Goal: Task Accomplishment & Management: Manage account settings

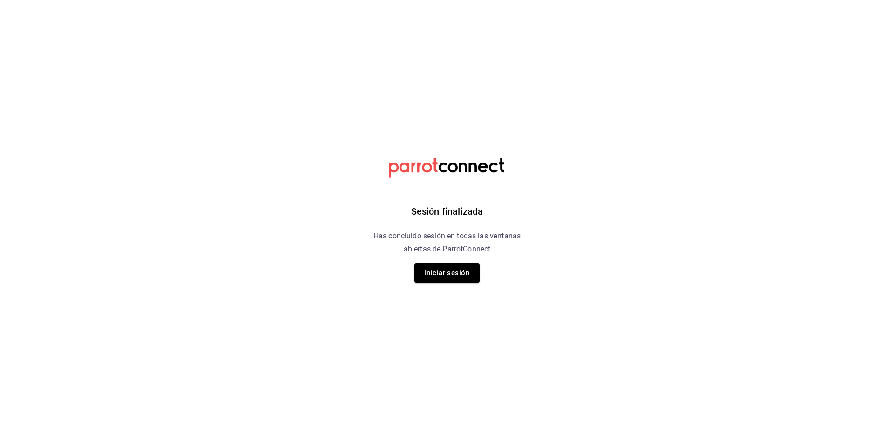
click at [463, 260] on div "Sesión finalizada Has concluido sesión en todas las ventanas abiertas de Parrot…" at bounding box center [447, 220] width 235 height 441
click at [447, 272] on button "Iniciar sesión" at bounding box center [447, 273] width 65 height 20
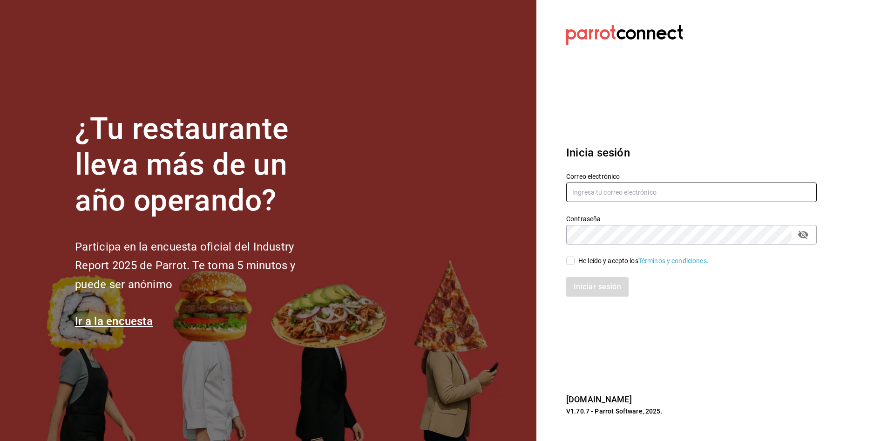
click at [619, 191] on input "text" at bounding box center [691, 193] width 251 height 20
click at [667, 204] on div "Contraseña Contraseña" at bounding box center [686, 224] width 262 height 41
click at [674, 191] on input "text" at bounding box center [691, 193] width 251 height 20
type input "[EMAIL_ADDRESS][DOMAIN_NAME]"
click at [580, 263] on div "He leído y acepto los Términos y condiciones." at bounding box center [644, 261] width 130 height 10
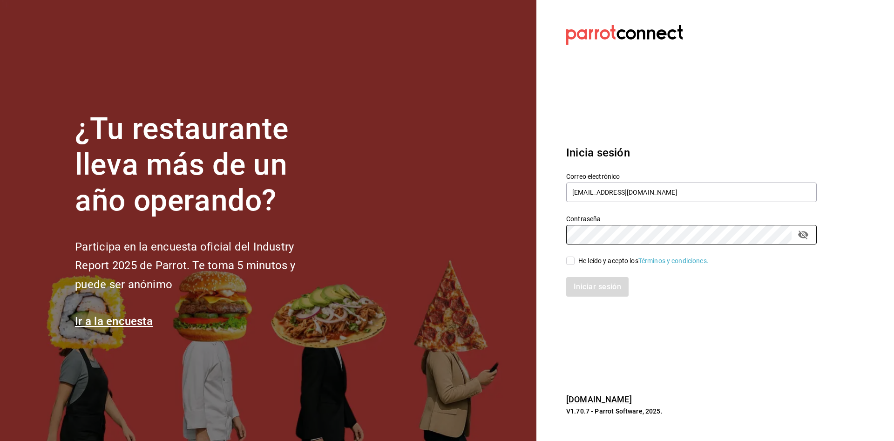
click at [575, 263] on input "He leído y acepto los Términos y condiciones." at bounding box center [570, 261] width 8 height 8
checkbox input "true"
click at [575, 285] on button "Iniciar sesión" at bounding box center [597, 287] width 63 height 20
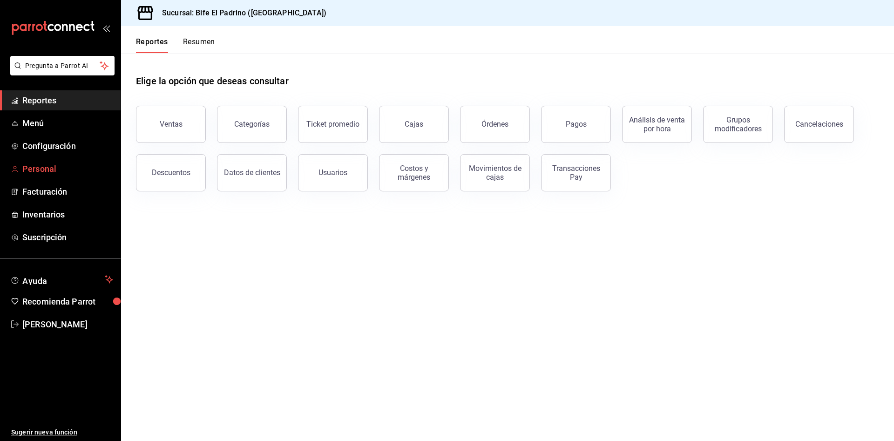
click at [43, 170] on span "Personal" at bounding box center [67, 169] width 91 height 13
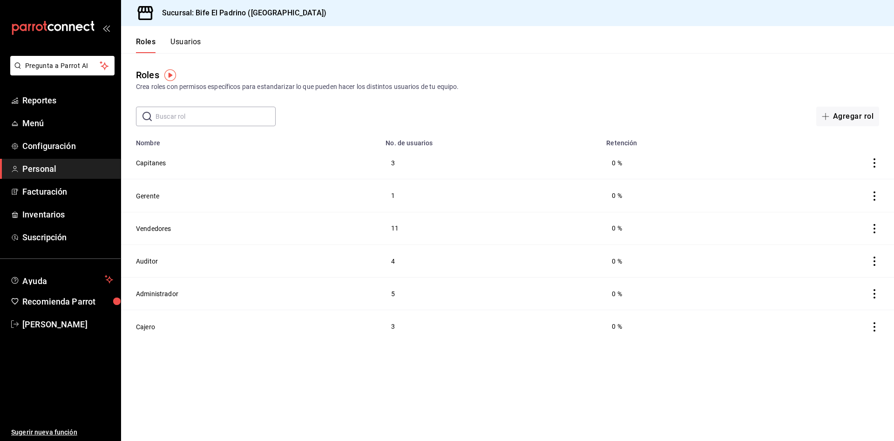
click at [553, 142] on th "No. de usuarios" at bounding box center [490, 140] width 221 height 13
click at [184, 39] on button "Usuarios" at bounding box center [185, 45] width 31 height 16
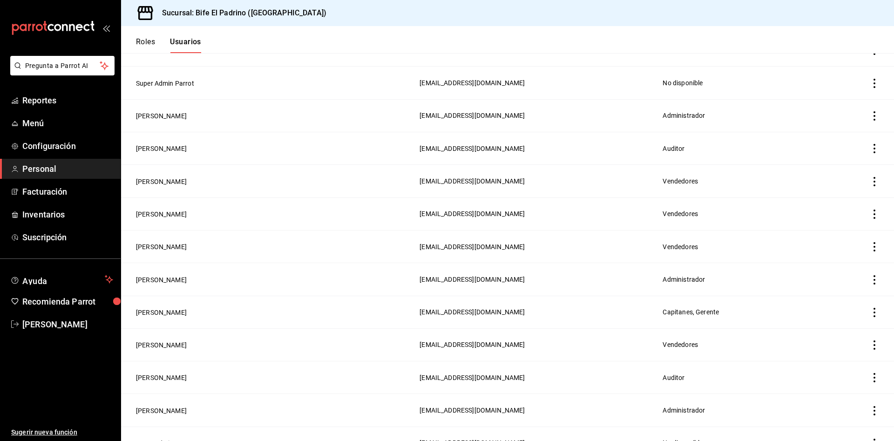
scroll to position [575, 0]
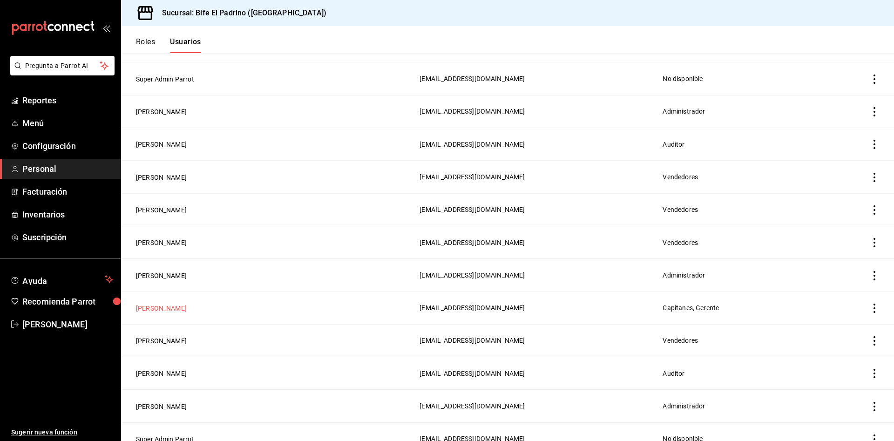
click at [166, 304] on button "[PERSON_NAME]" at bounding box center [161, 308] width 51 height 9
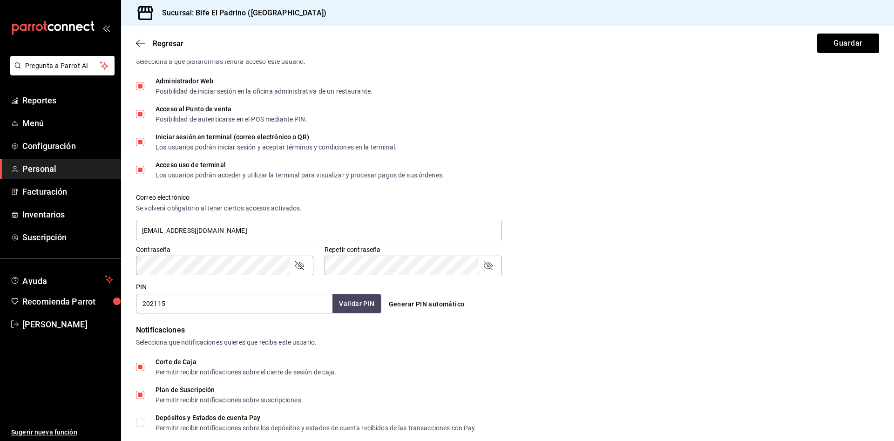
scroll to position [218, 0]
click at [238, 304] on input "202115" at bounding box center [234, 303] width 197 height 20
type input "2"
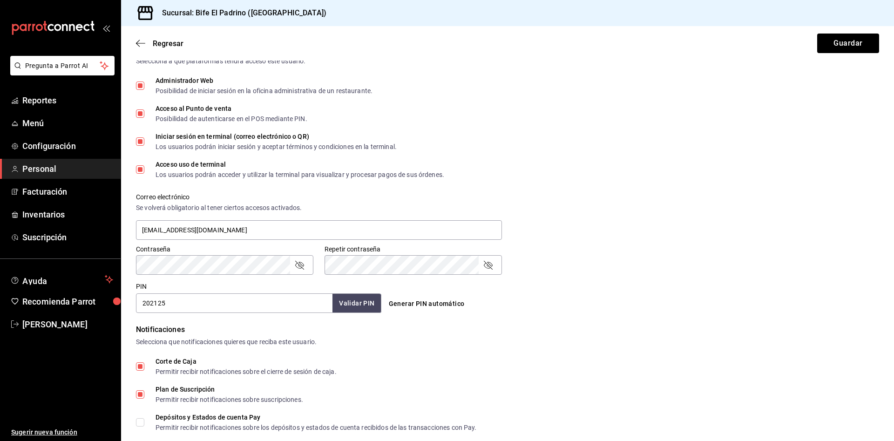
type input "202125"
click at [368, 303] on button "Validar PIN" at bounding box center [356, 303] width 49 height 20
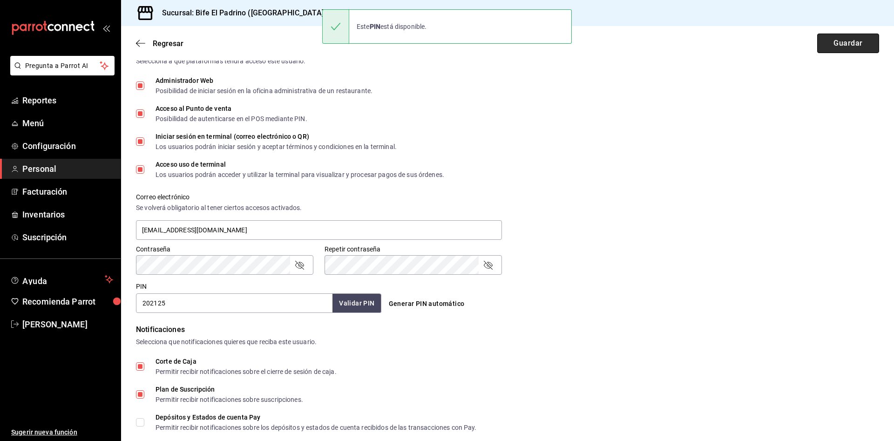
click at [847, 42] on button "Guardar" at bounding box center [849, 44] width 62 height 20
